Goal: Find specific page/section: Find specific page/section

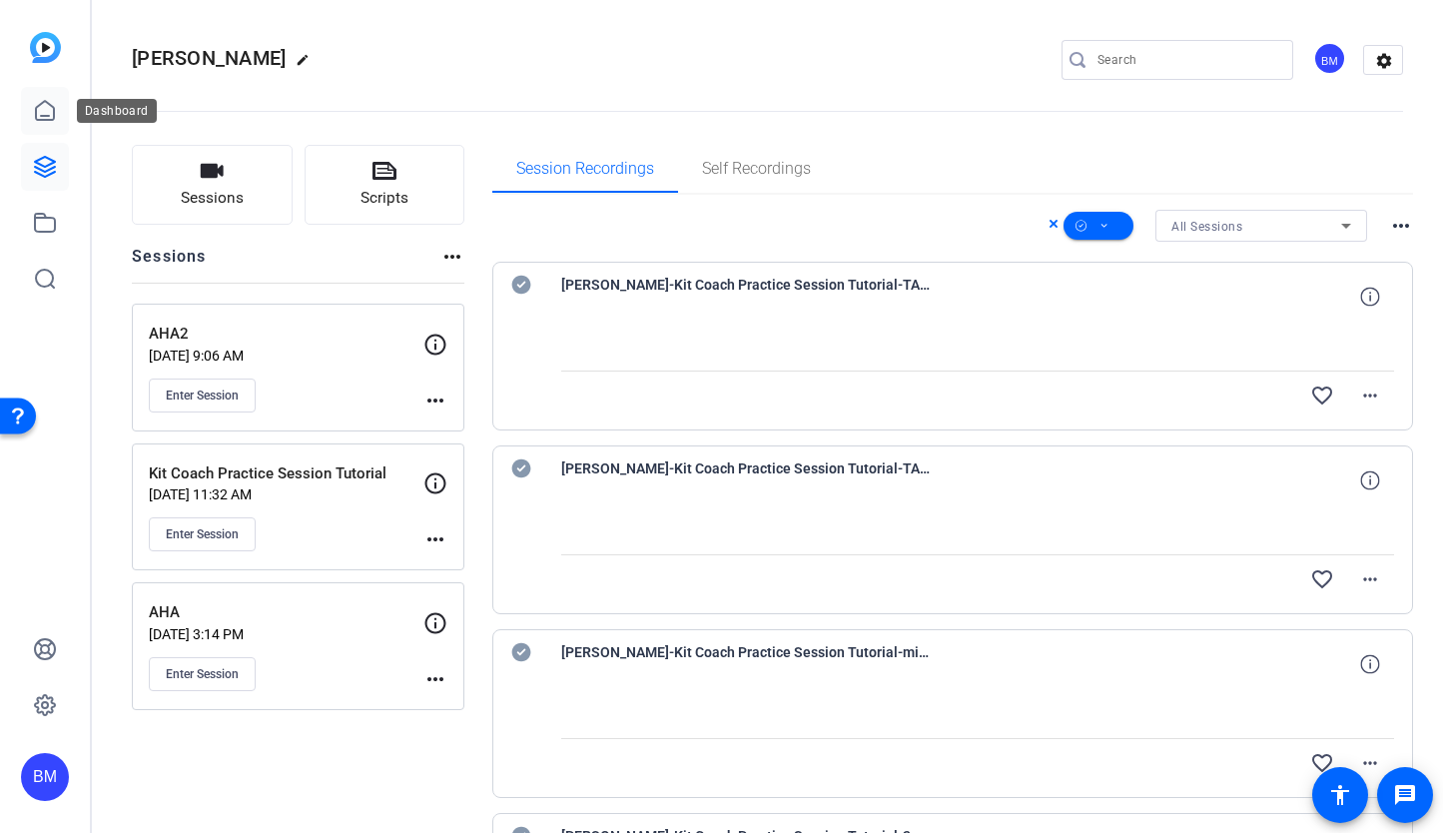
click at [44, 108] on icon at bounding box center [45, 111] width 24 height 24
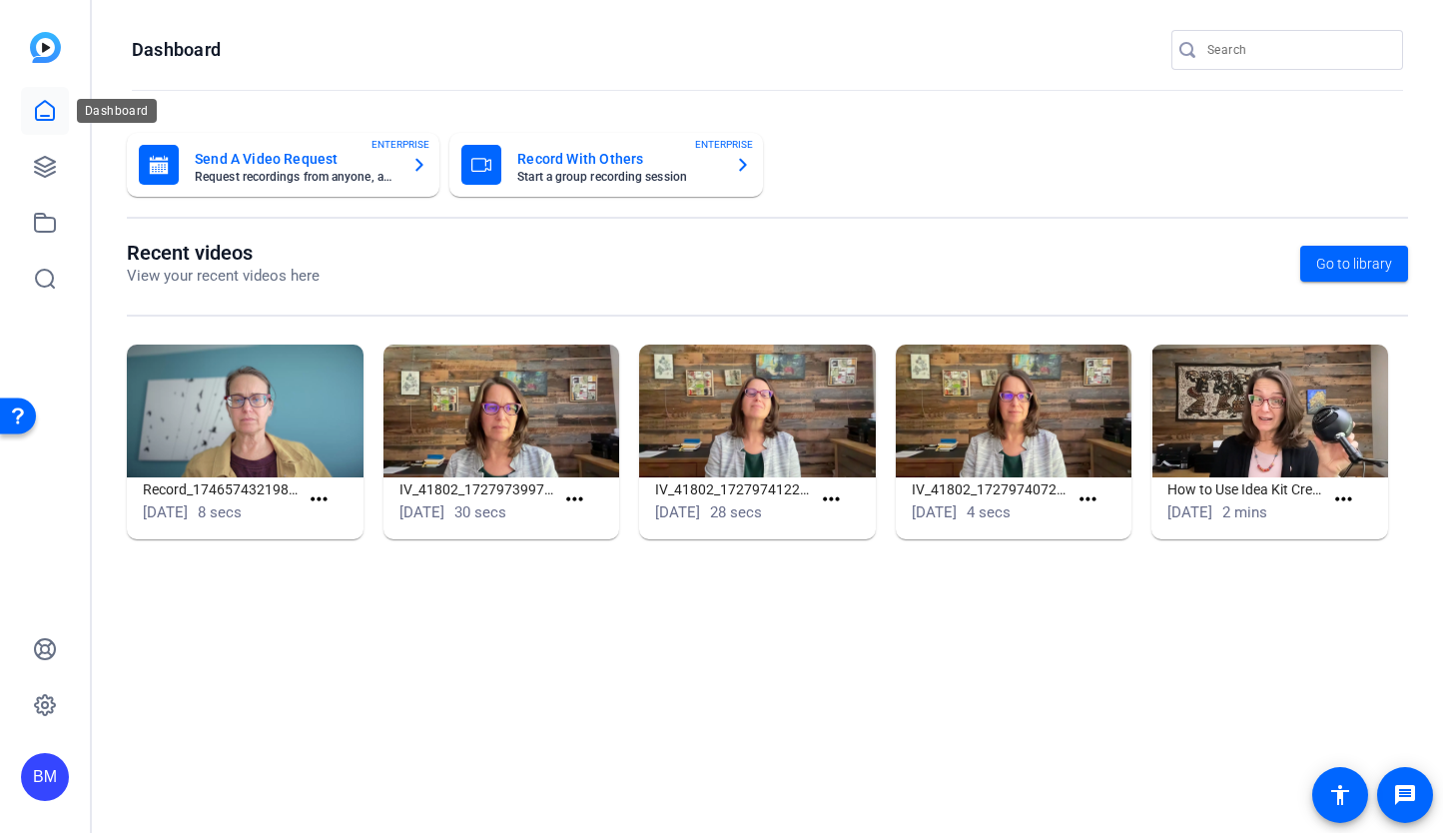
click at [43, 111] on icon at bounding box center [45, 111] width 24 height 24
click at [58, 160] on link at bounding box center [45, 167] width 48 height 48
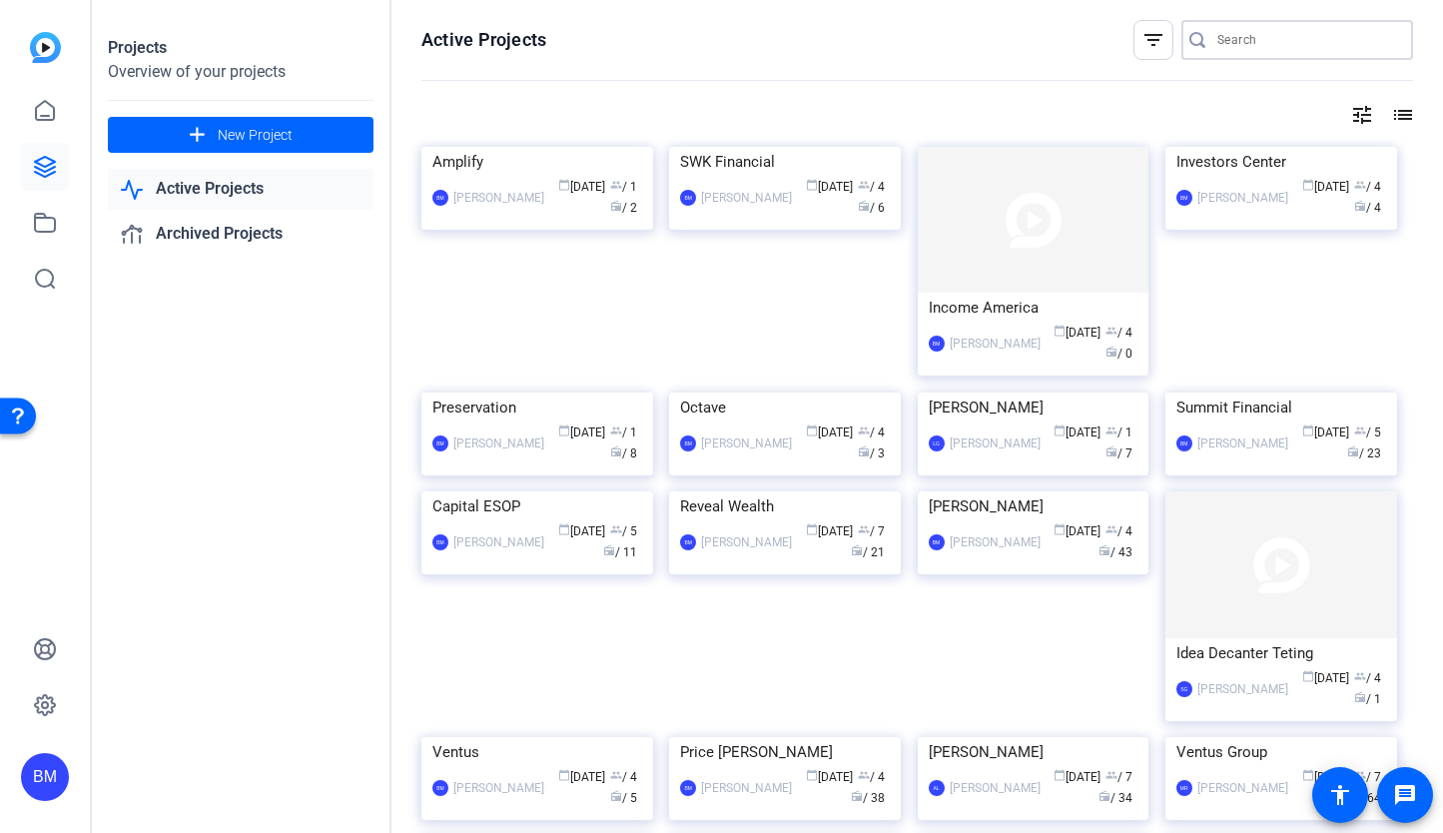
click at [1242, 28] on input "Search" at bounding box center [1307, 40] width 180 height 24
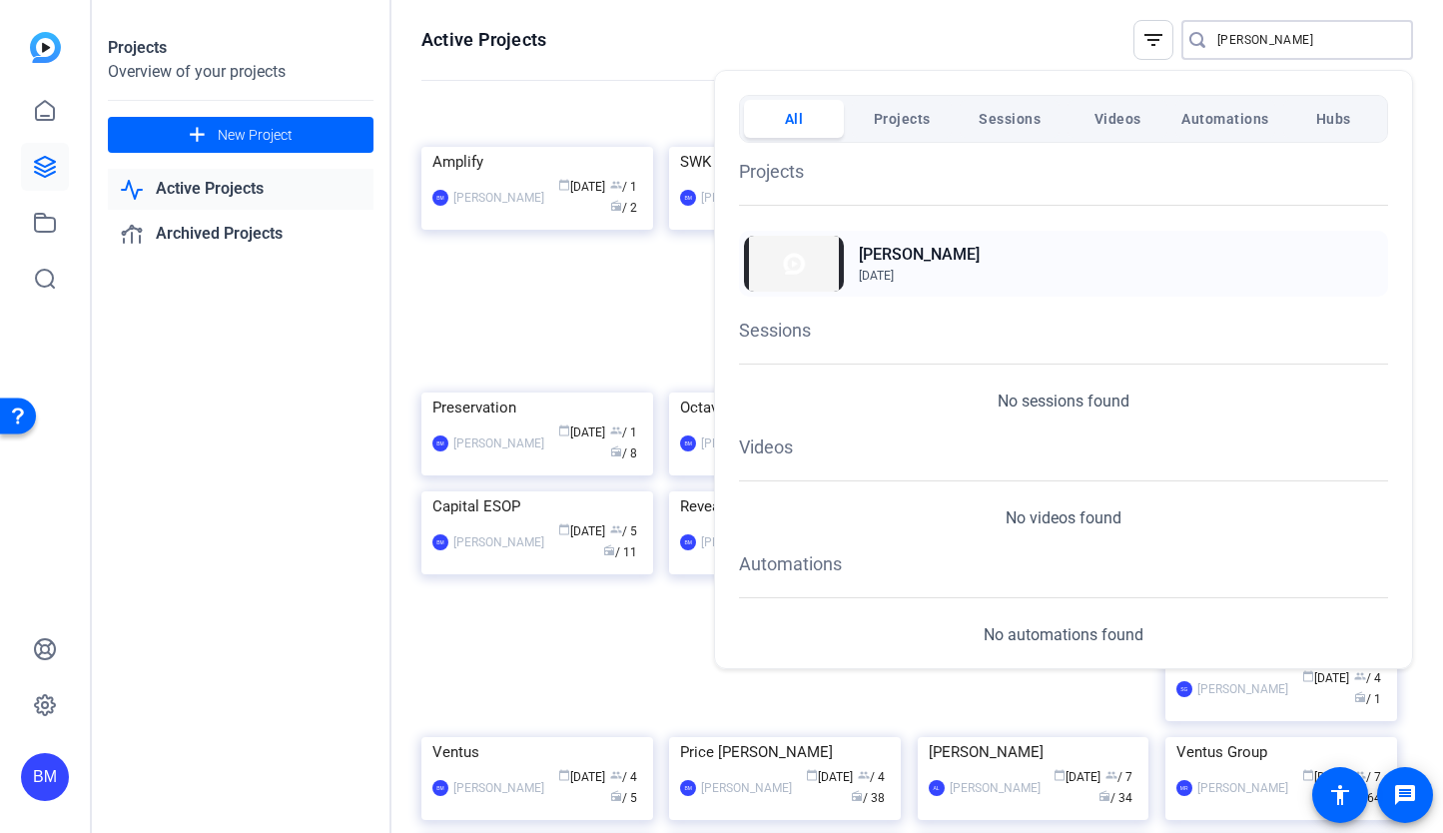
type input "[PERSON_NAME]"
click at [877, 259] on h2 "[PERSON_NAME]" at bounding box center [919, 255] width 121 height 24
click at [1244, 54] on div at bounding box center [721, 416] width 1443 height 833
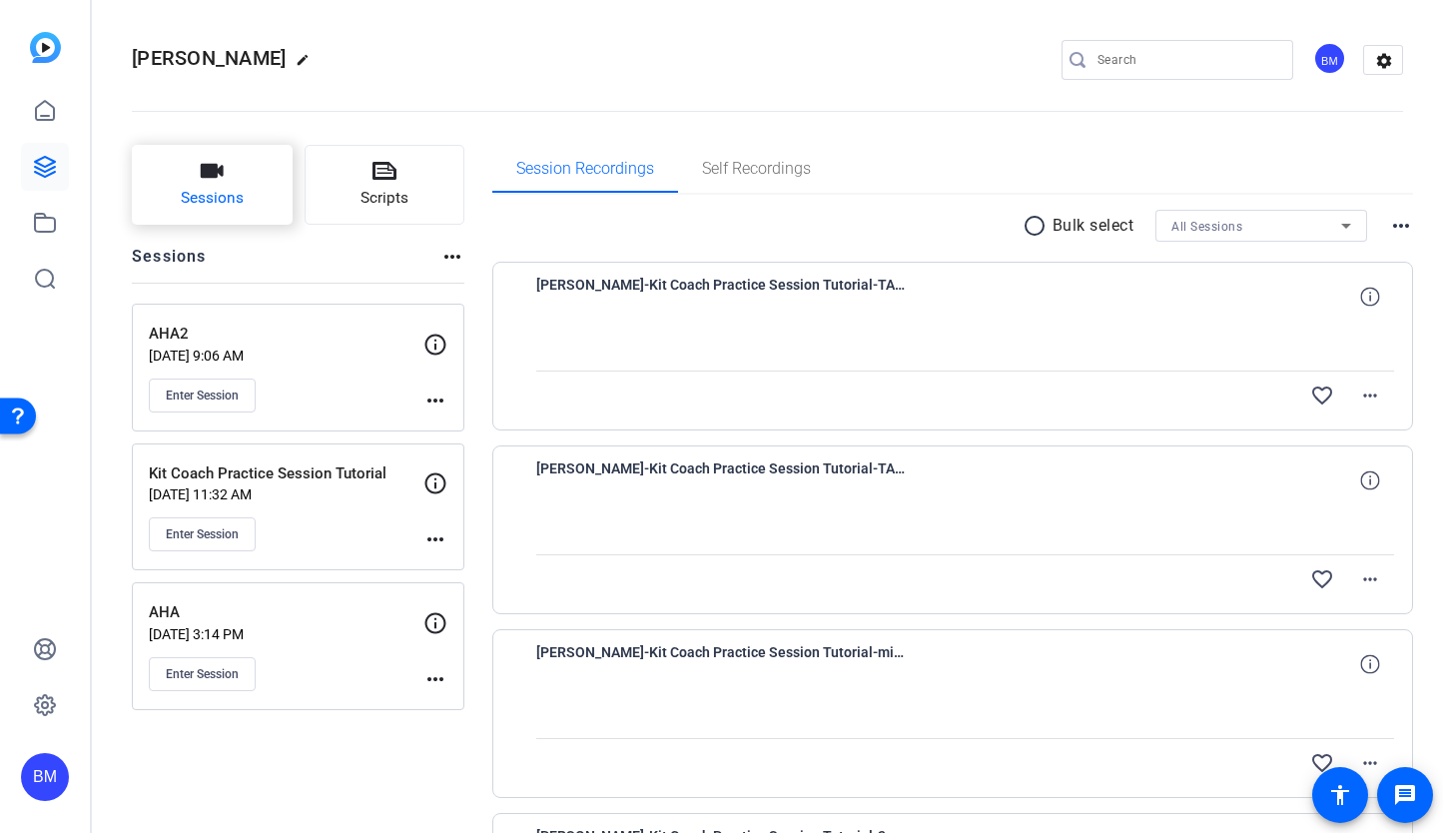
click at [200, 204] on span "Sessions" at bounding box center [212, 198] width 63 height 23
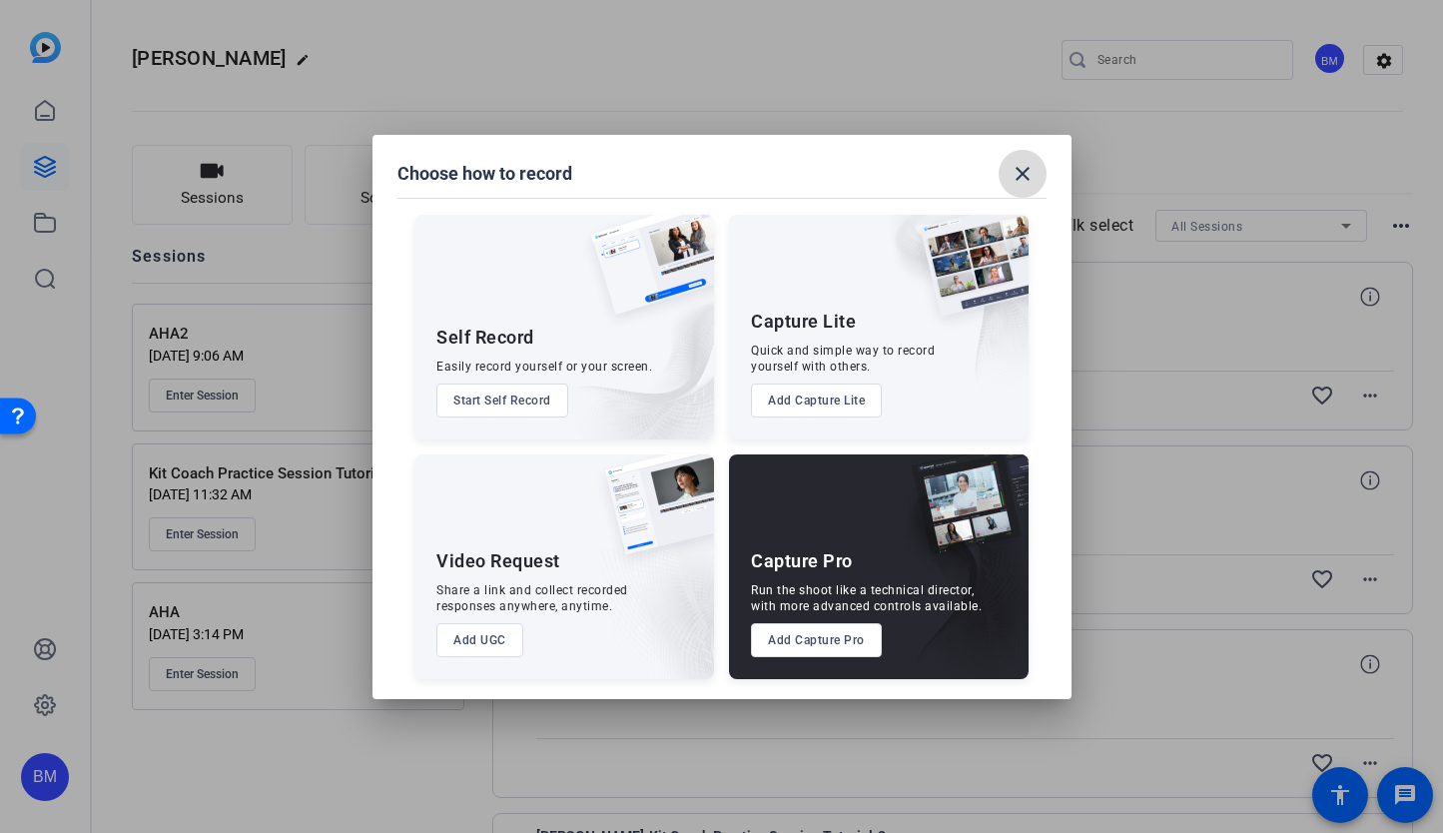
click at [1015, 178] on mat-icon "close" at bounding box center [1022, 174] width 24 height 24
